Goal: Information Seeking & Learning: Learn about a topic

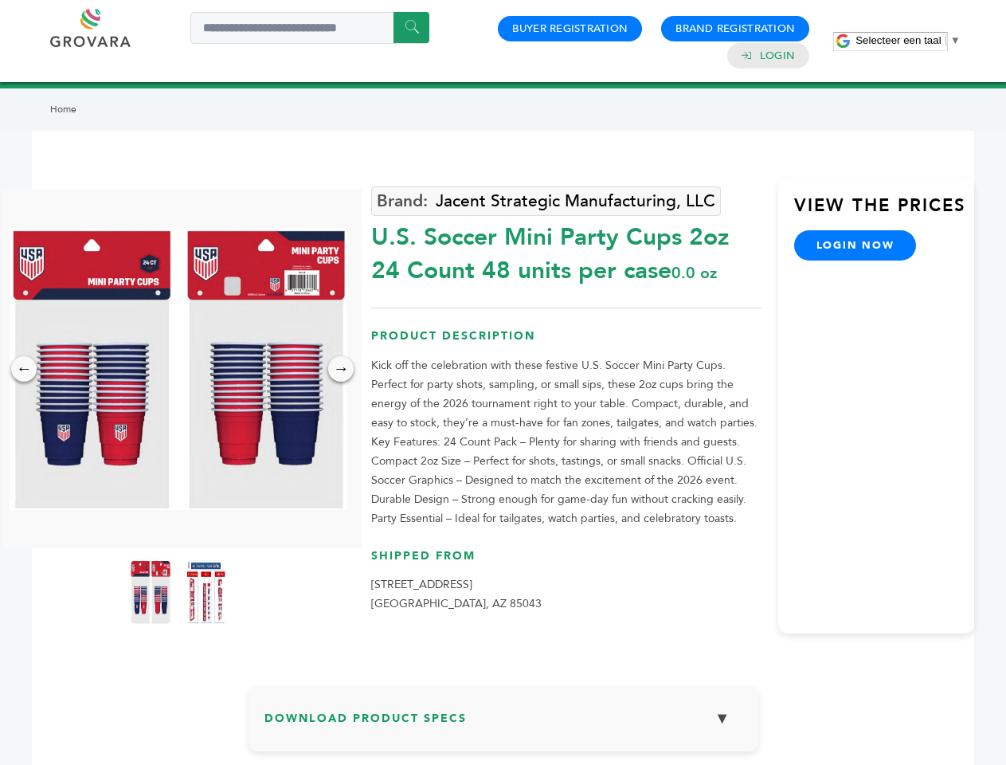
click at [908, 40] on span "Selecteer een taal" at bounding box center [897, 40] width 85 height 12
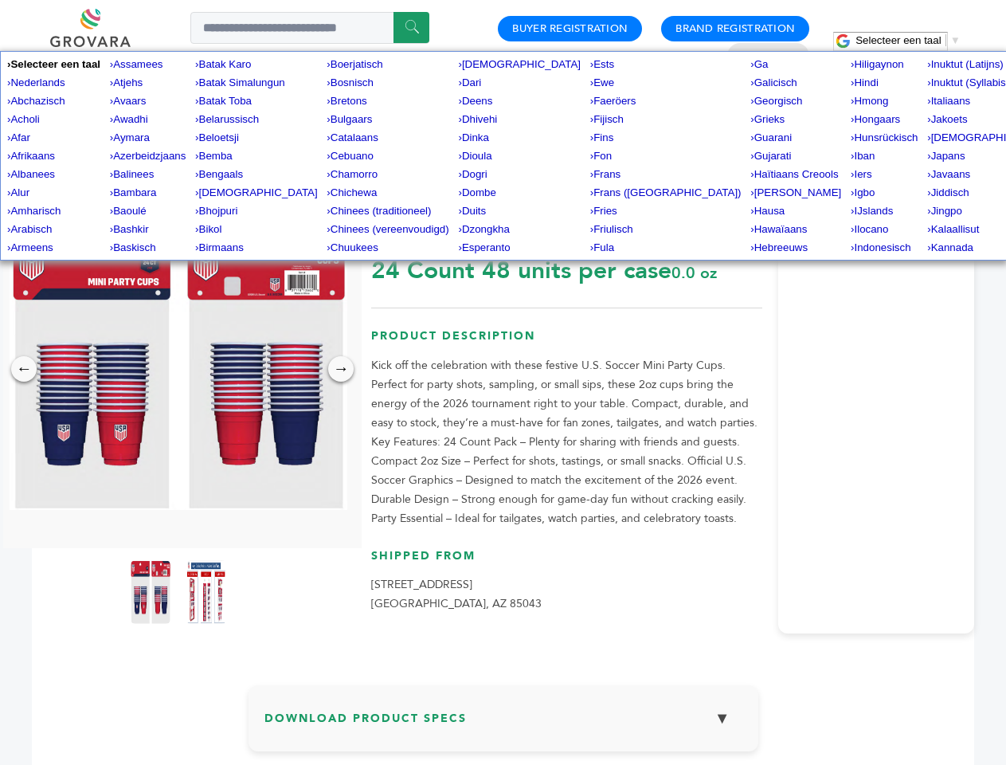
click at [178, 369] on img at bounding box center [179, 369] width 338 height 282
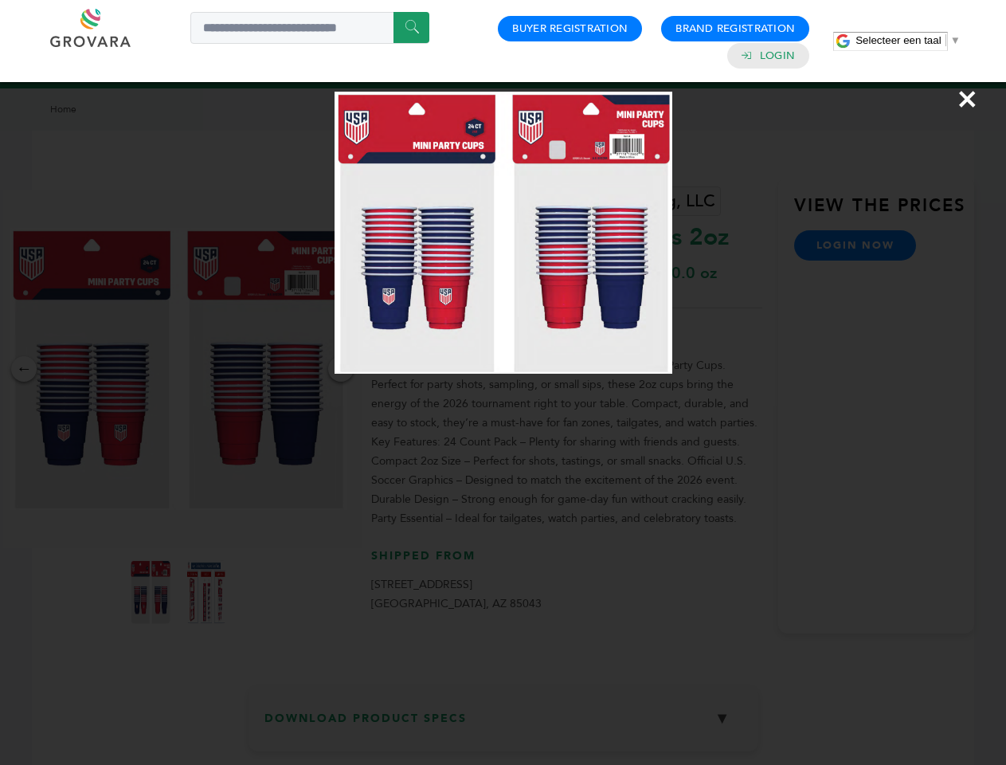
click at [24, 369] on div "×" at bounding box center [503, 382] width 1006 height 765
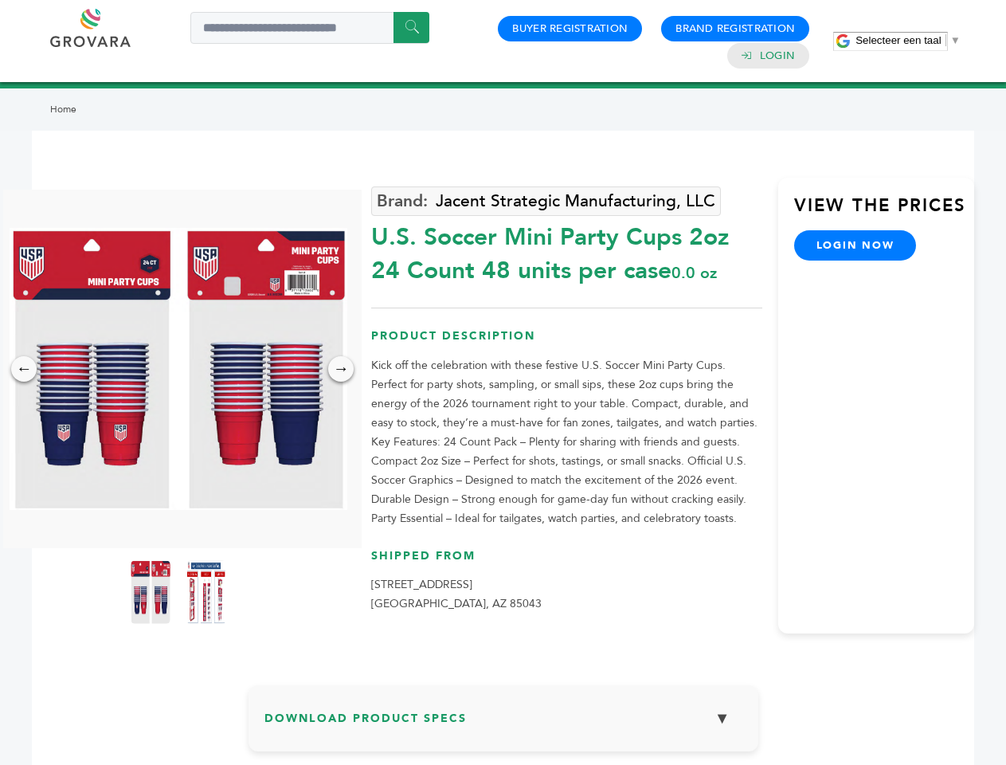
click at [341, 369] on div "→" at bounding box center [340, 368] width 25 height 25
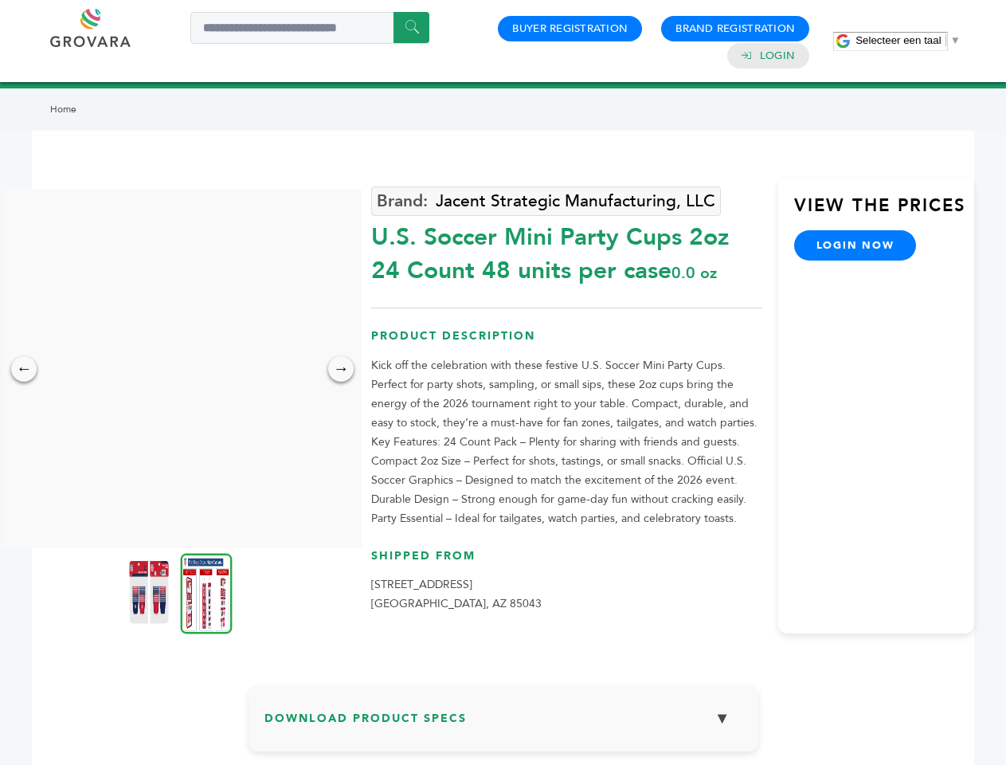
click at [151, 592] on img at bounding box center [149, 592] width 40 height 64
click at [0, 0] on div "×" at bounding box center [0, 0] width 0 height 0
click at [503, 724] on h3 "Download Product Specs ▼" at bounding box center [503, 724] width 478 height 46
